Goal: Transaction & Acquisition: Purchase product/service

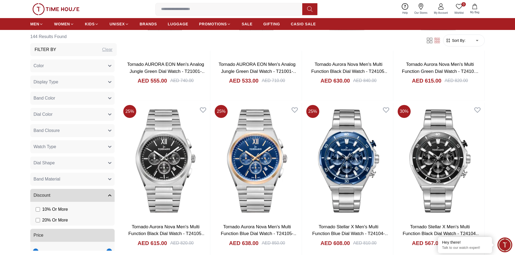
scroll to position [946, 0]
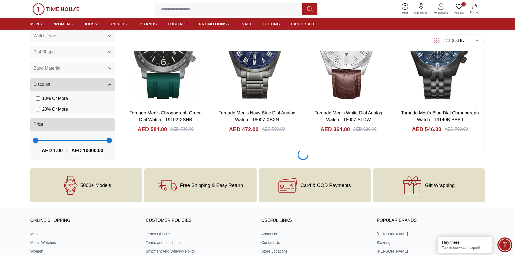
scroll to position [1001, 0]
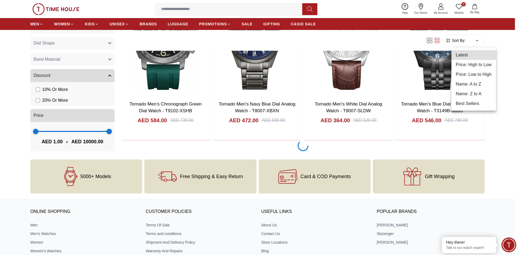
click at [482, 74] on li "Price: Low to High" at bounding box center [473, 75] width 45 height 10
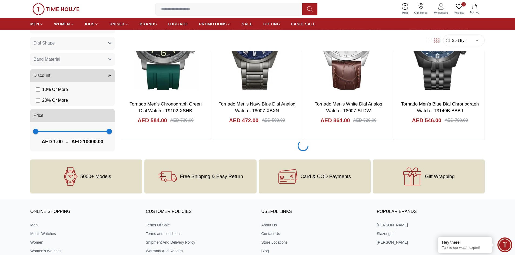
type input "*"
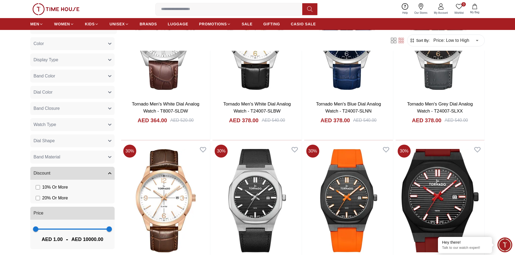
scroll to position [351, 0]
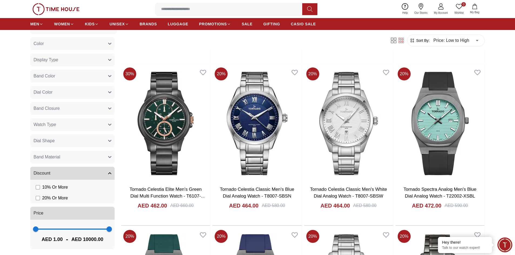
scroll to position [1325, 0]
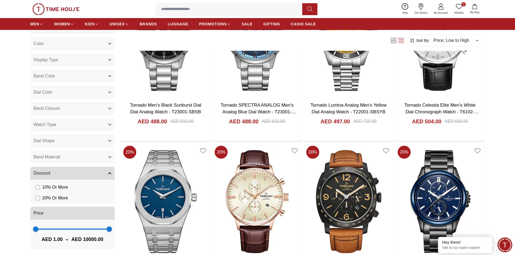
scroll to position [2028, 0]
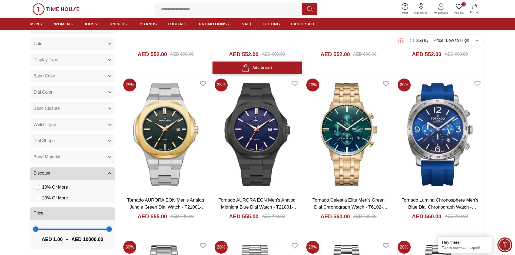
scroll to position [2866, 0]
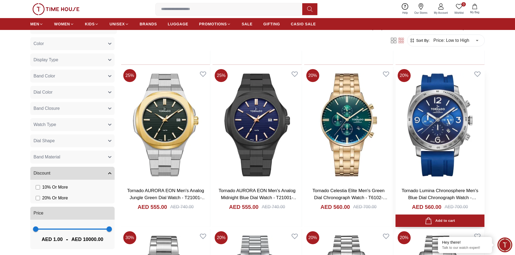
click at [442, 137] on img at bounding box center [440, 125] width 89 height 116
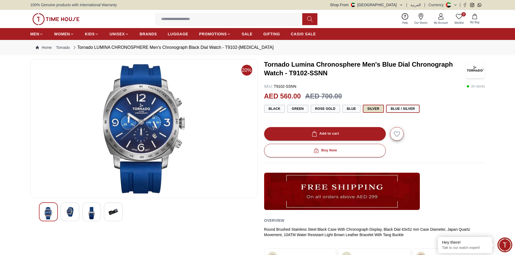
click at [378, 109] on button "Silver" at bounding box center [373, 109] width 21 height 8
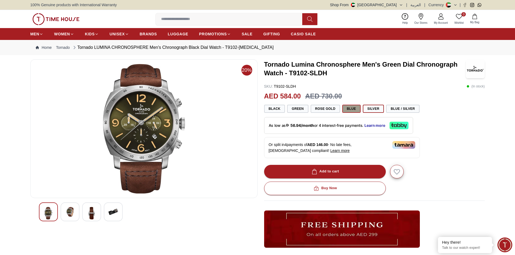
click at [358, 110] on button "Blue" at bounding box center [351, 109] width 18 height 8
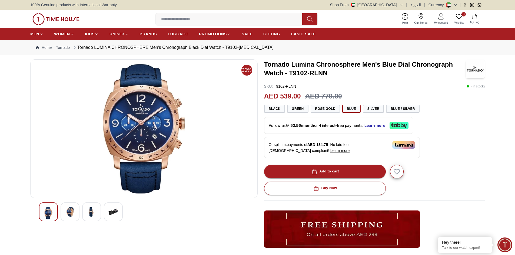
click at [72, 210] on img at bounding box center [70, 212] width 10 height 10
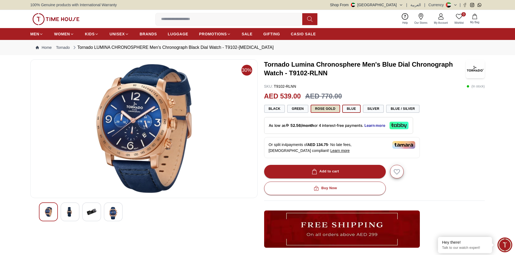
click at [322, 108] on button "Rose Gold" at bounding box center [325, 109] width 29 height 8
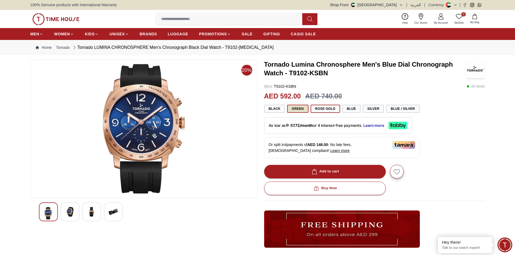
click at [297, 109] on button "Green" at bounding box center [297, 109] width 21 height 8
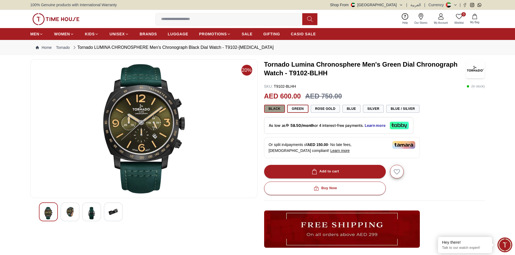
click at [271, 107] on button "Black" at bounding box center [274, 109] width 21 height 8
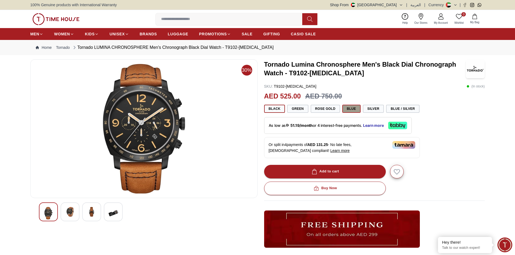
click at [350, 108] on button "Blue" at bounding box center [351, 109] width 18 height 8
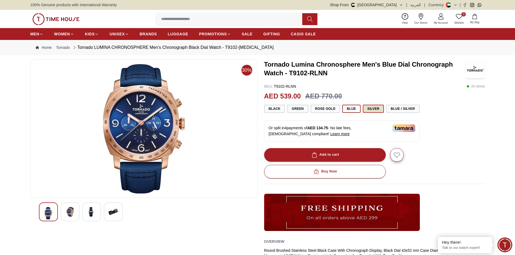
click at [376, 111] on button "Silver" at bounding box center [373, 109] width 21 height 8
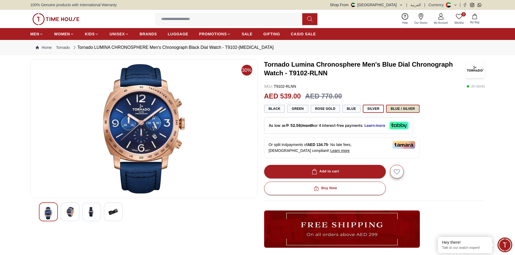
click at [389, 110] on button "Blue / Silver" at bounding box center [403, 109] width 34 height 8
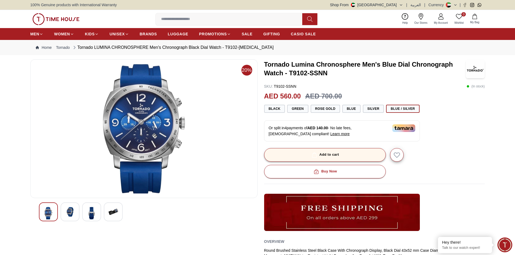
click at [366, 151] on button "Add to cart" at bounding box center [325, 155] width 122 height 14
click at [338, 155] on div "Add to cart" at bounding box center [325, 155] width 28 height 6
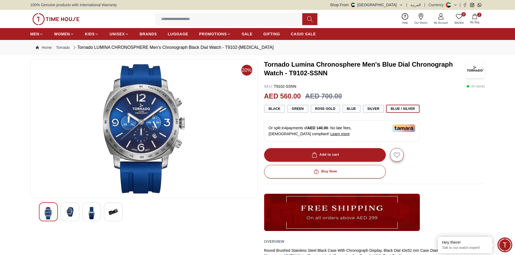
click at [476, 20] on span "My Bag" at bounding box center [475, 22] width 14 height 4
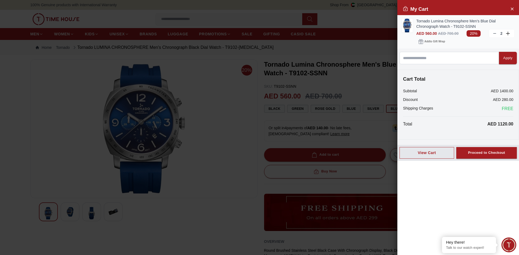
click at [497, 34] on icon at bounding box center [495, 33] width 4 height 4
click at [483, 152] on div "Proceed to Checkout" at bounding box center [486, 153] width 37 height 6
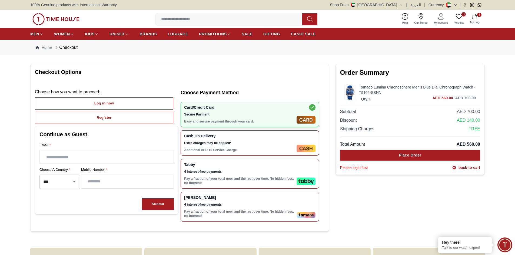
click at [363, 86] on link "Tornado Lumina Chronosphere Men's Blue Dial Chronograph Watch - T9102-SSNN" at bounding box center [417, 90] width 117 height 11
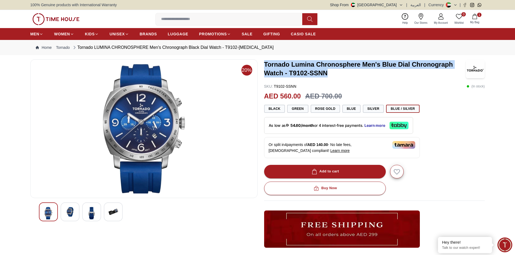
drag, startPoint x: 265, startPoint y: 64, endPoint x: 335, endPoint y: 77, distance: 71.1
click at [335, 77] on h3 "Tornado Lumina Chronosphere Men's Blue Dial Chronograph Watch - T9102-SSNN" at bounding box center [365, 68] width 202 height 17
